Goal: Transaction & Acquisition: Purchase product/service

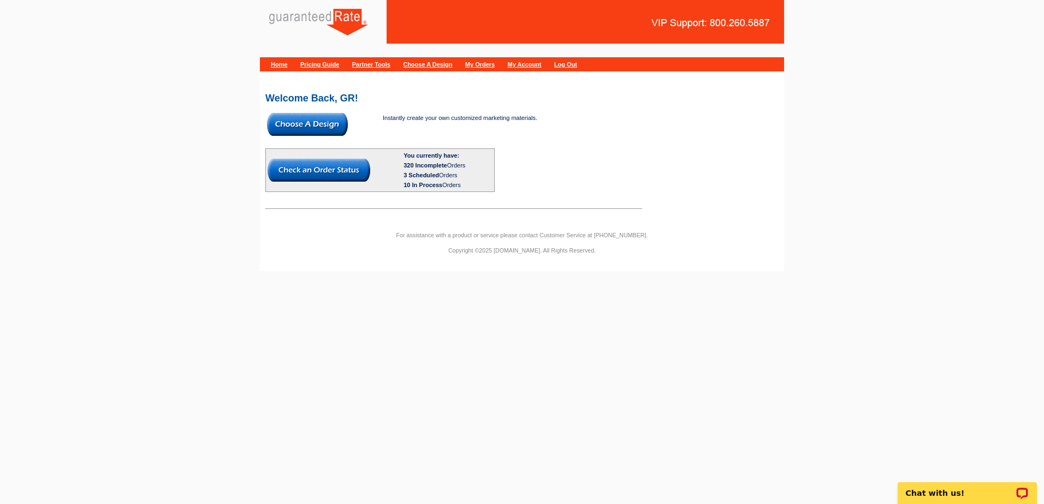
click at [328, 131] on img at bounding box center [307, 124] width 81 height 23
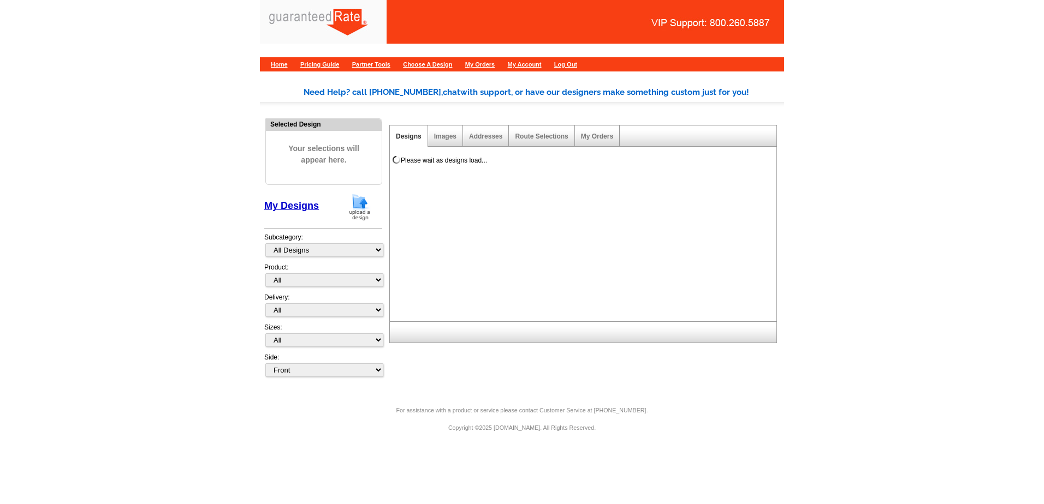
click at [359, 204] on img at bounding box center [359, 207] width 28 height 28
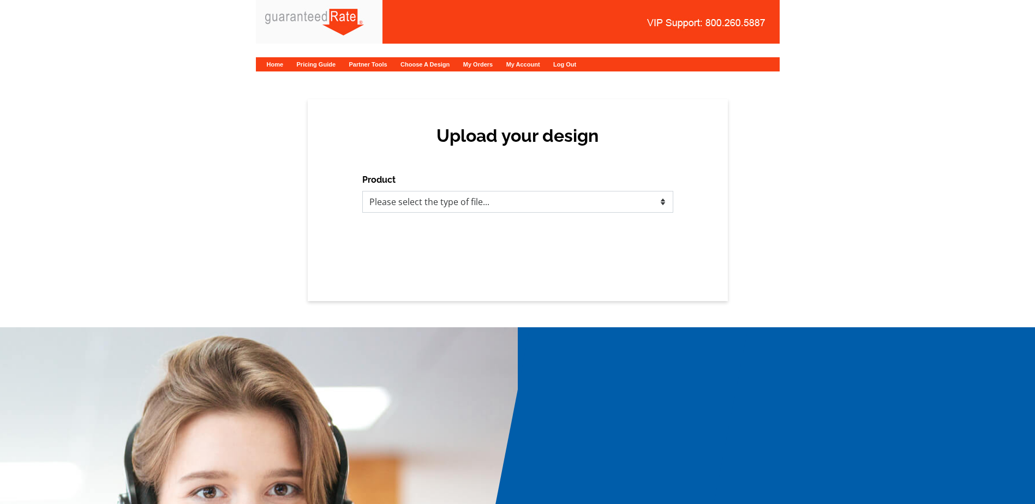
click at [378, 198] on select "Please select the type of file... Postcards Calendars Business Cards Letters an…" at bounding box center [517, 202] width 311 height 22
select select "1"
click at [362, 191] on select "Please select the type of file... Postcards Calendars Business Cards Letters an…" at bounding box center [517, 202] width 311 height 22
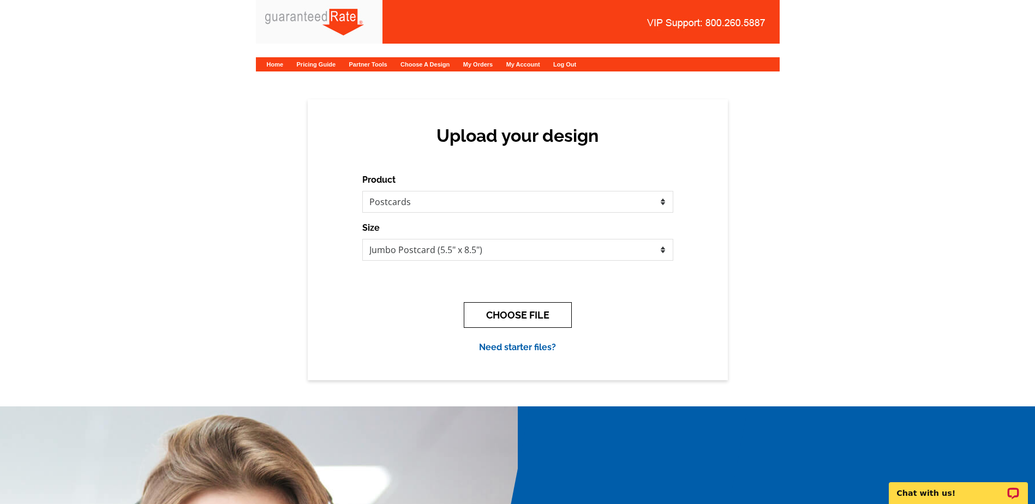
click at [516, 305] on button "CHOOSE FILE" at bounding box center [518, 315] width 108 height 26
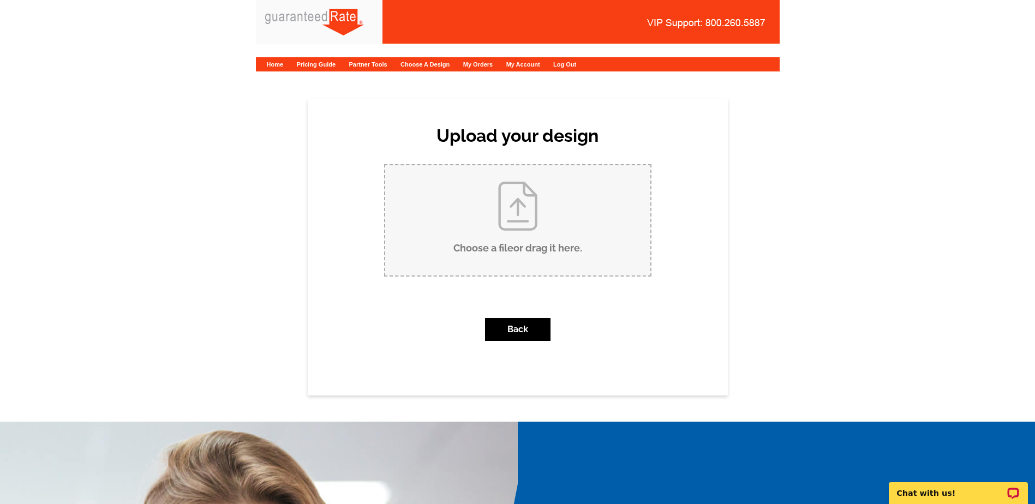
click at [484, 251] on input "Choose a file or drag it here ." at bounding box center [517, 220] width 265 height 110
type input "C:\fakepath\Barbara and Mary Postcard FINAL (2).pdf"
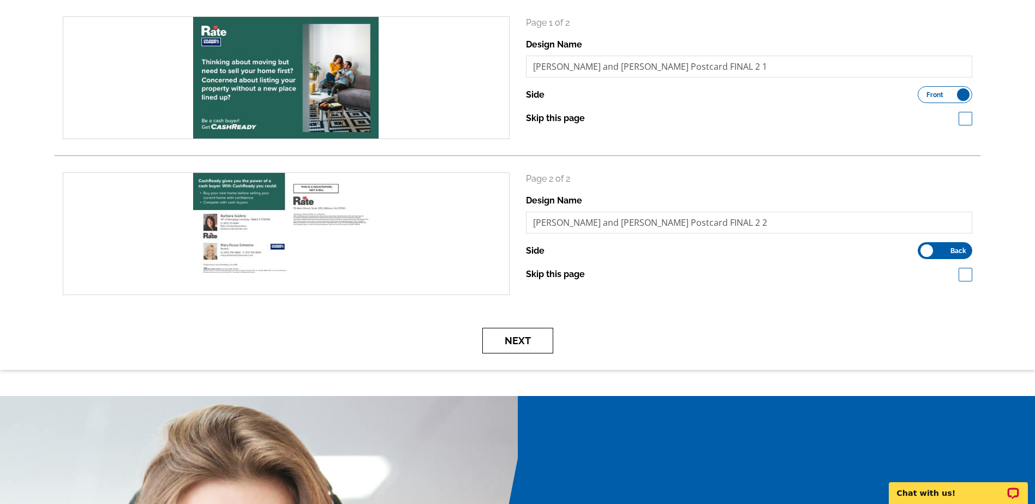
click at [508, 338] on button "Next" at bounding box center [517, 341] width 71 height 26
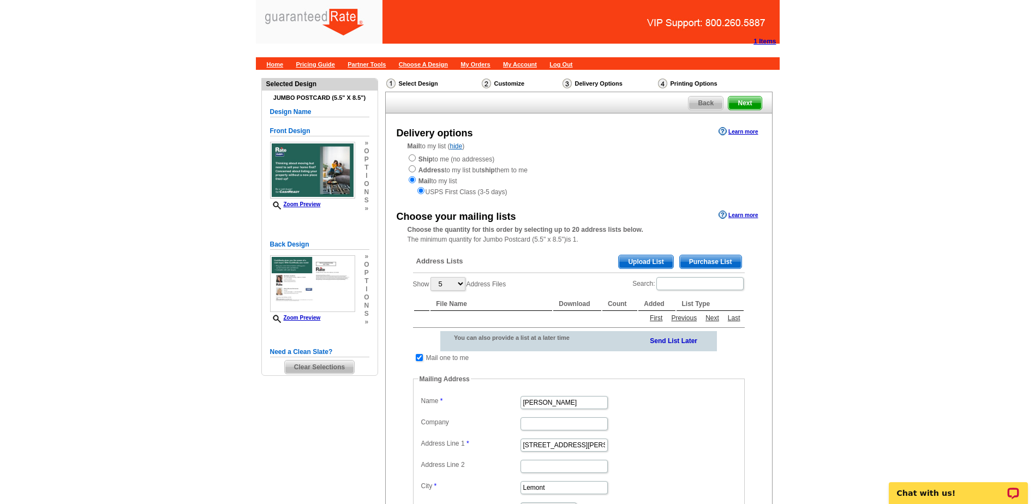
click at [698, 260] on span "Purchase List" at bounding box center [711, 261] width 62 height 13
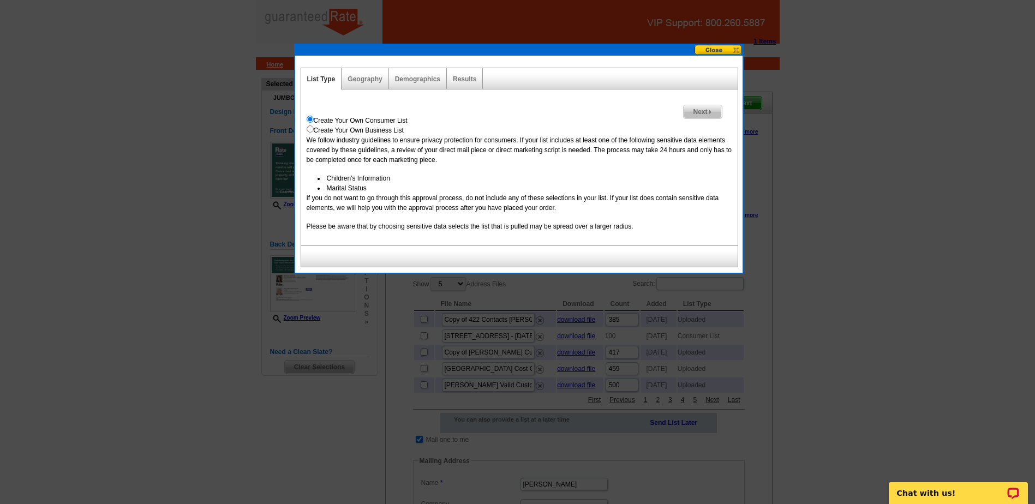
click at [383, 86] on div "Geography" at bounding box center [365, 78] width 47 height 21
click at [396, 78] on link "Demographics" at bounding box center [417, 79] width 45 height 8
select select
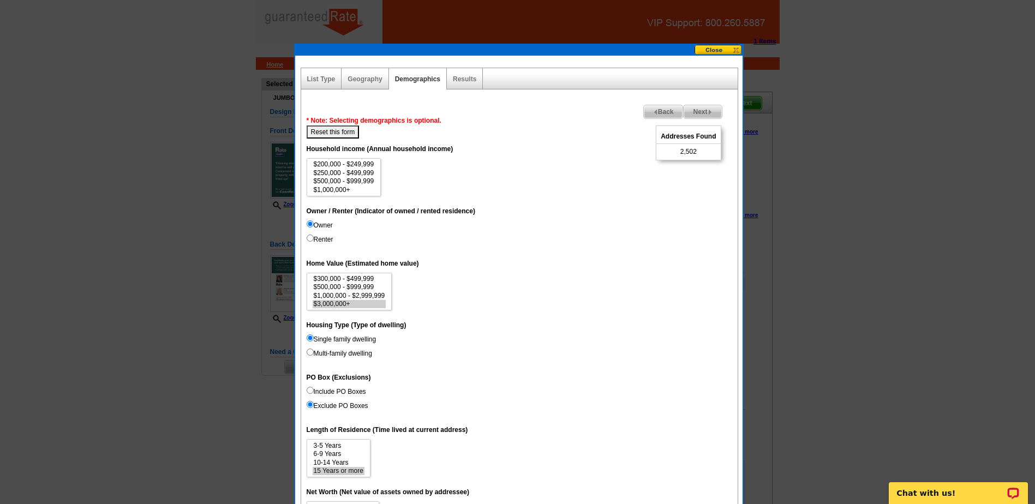
click at [722, 50] on button at bounding box center [719, 50] width 48 height 10
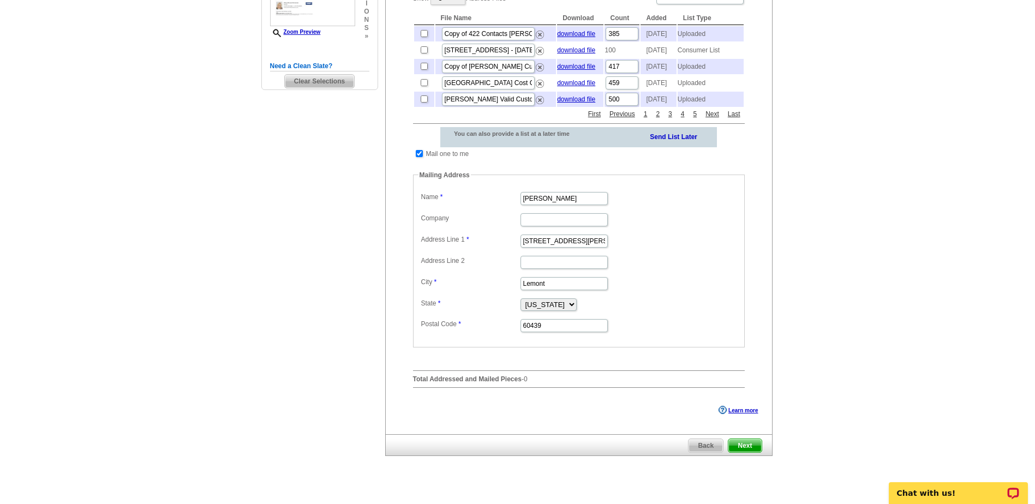
scroll to position [196, 0]
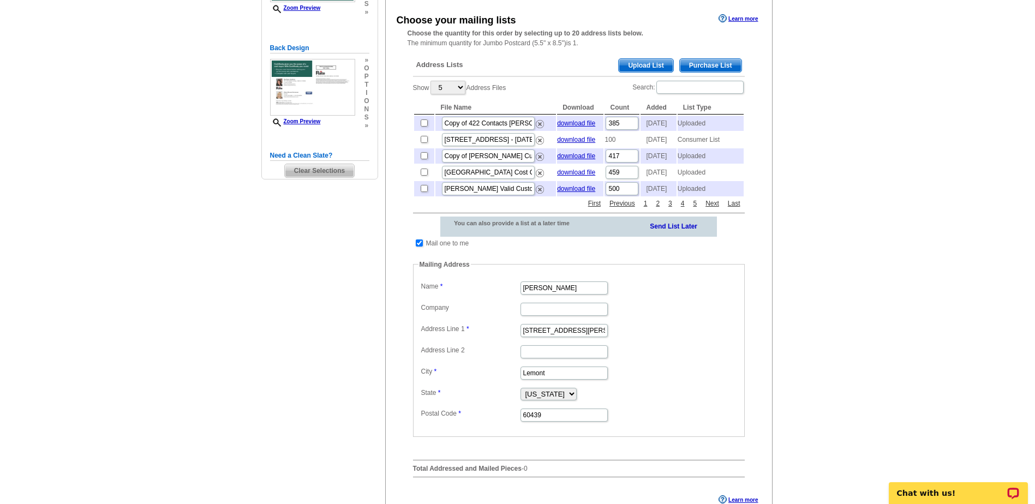
click at [421, 249] on td at bounding box center [419, 243] width 10 height 11
click at [418, 247] on input "checkbox" at bounding box center [419, 243] width 7 height 7
checkbox input "false"
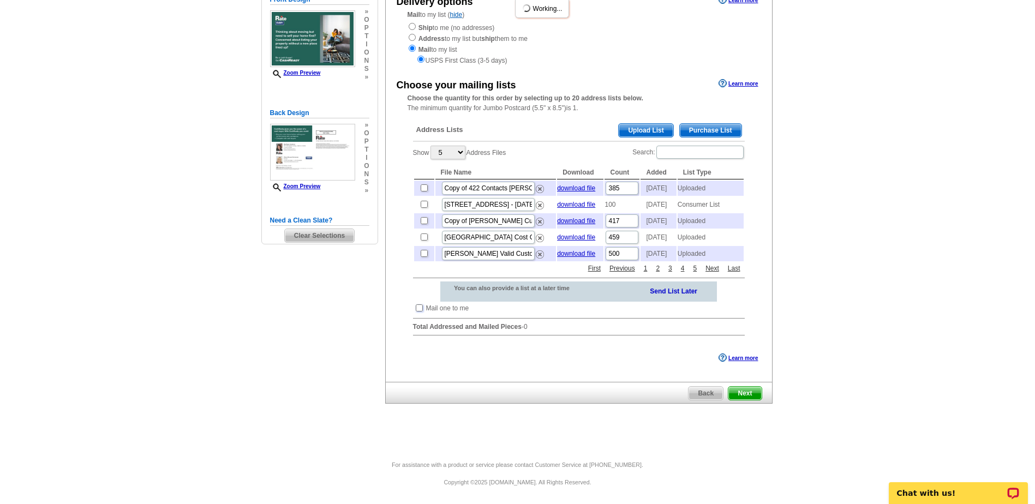
scroll to position [153, 0]
